Goal: Check status: Check status

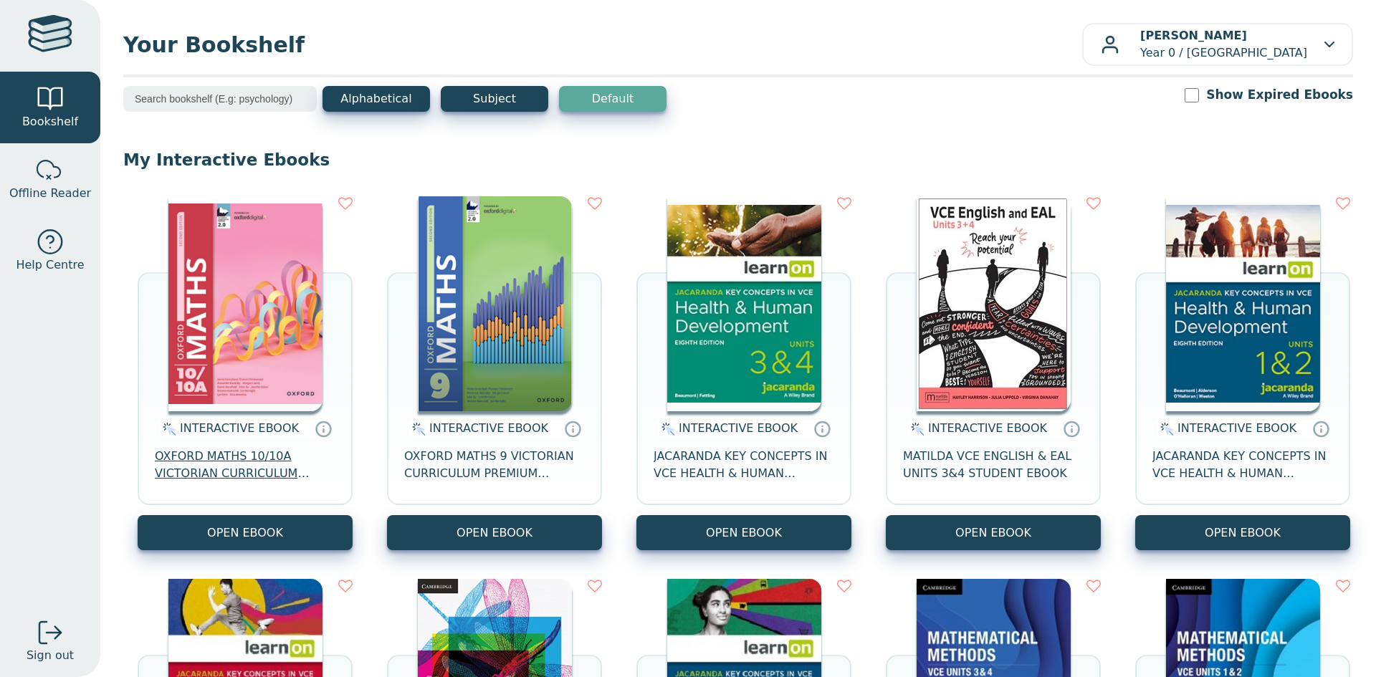
click at [262, 463] on span "OXFORD MATHS 10/10A VICTORIAN CURRICULUM PREMIUM DIGITAL ACCESS 2E" at bounding box center [245, 465] width 181 height 34
click at [283, 464] on span "OXFORD MATHS 10/10A VICTORIAN CURRICULUM PREMIUM DIGITAL ACCESS 2E" at bounding box center [245, 465] width 181 height 34
